Goal: Find specific page/section: Find specific page/section

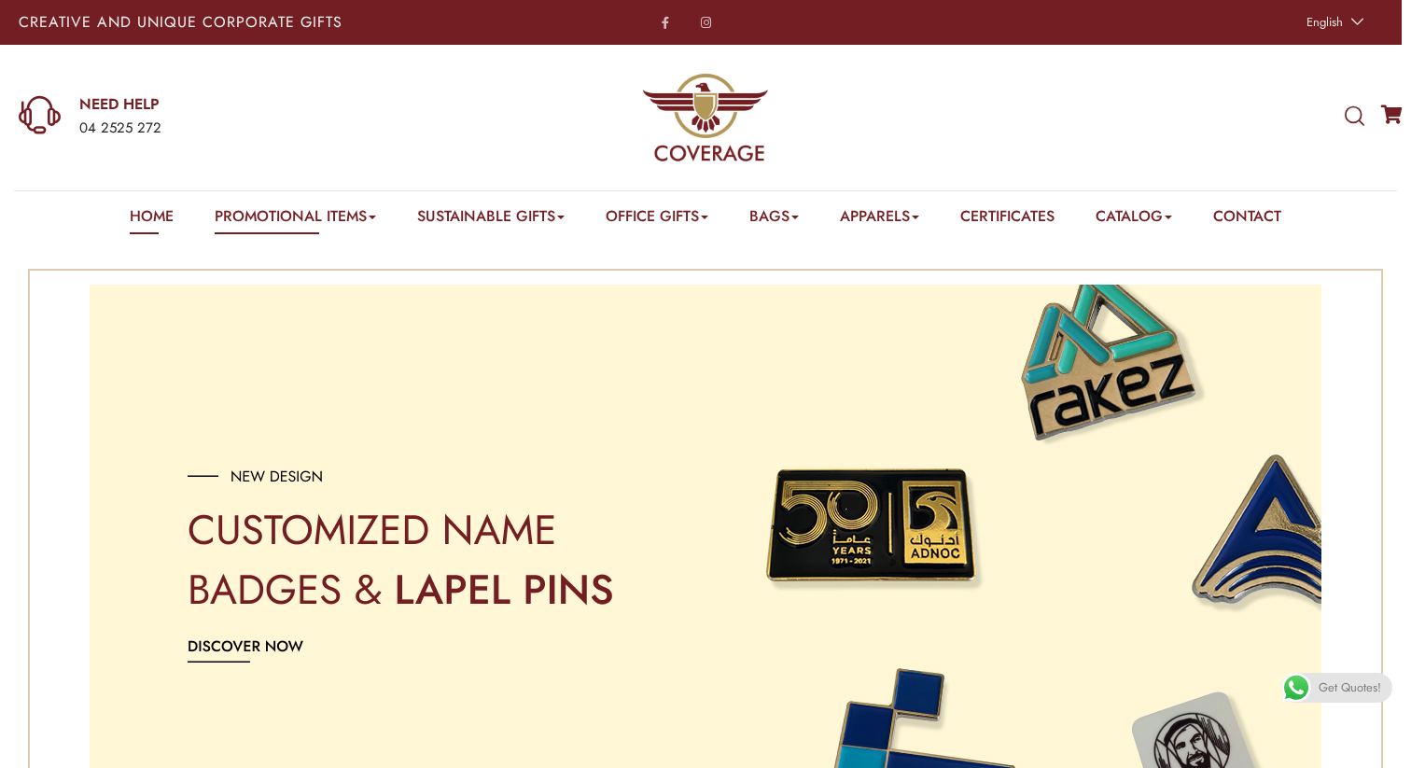
click at [142, 215] on link "Home" at bounding box center [152, 219] width 44 height 29
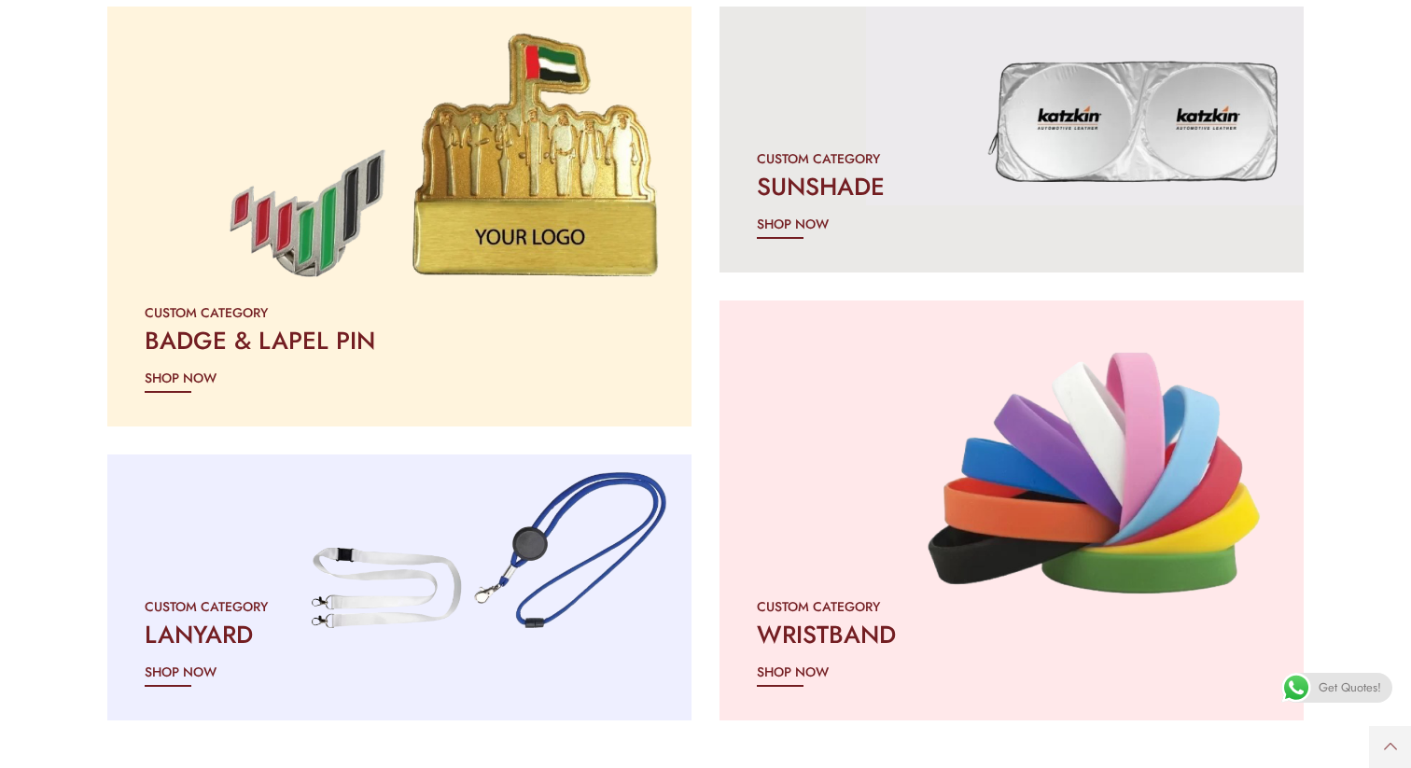
scroll to position [2438, 0]
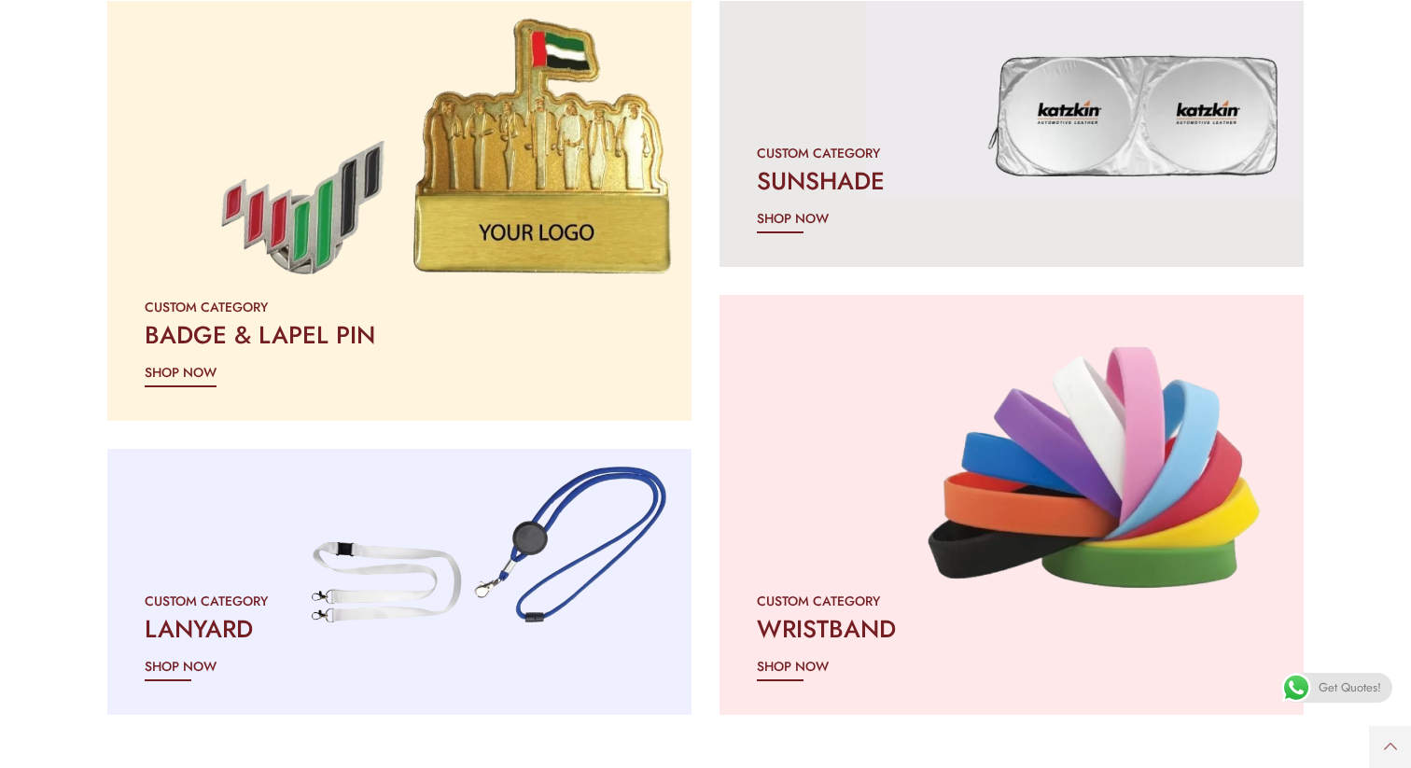
click at [456, 348] on h2 "BADGE & LAPEL PIN" at bounding box center [399, 335] width 509 height 34
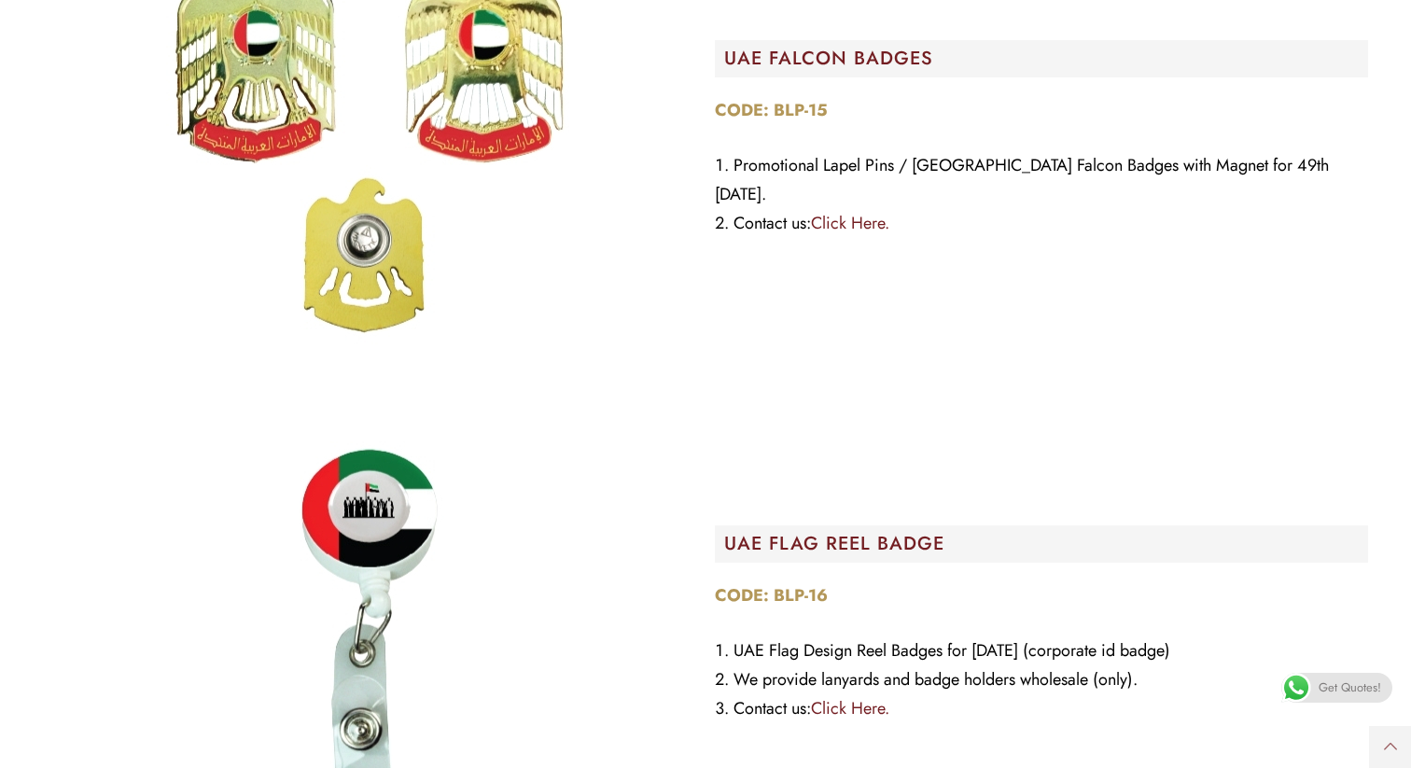
scroll to position [11002, 0]
